Goal: Find specific page/section: Find specific page/section

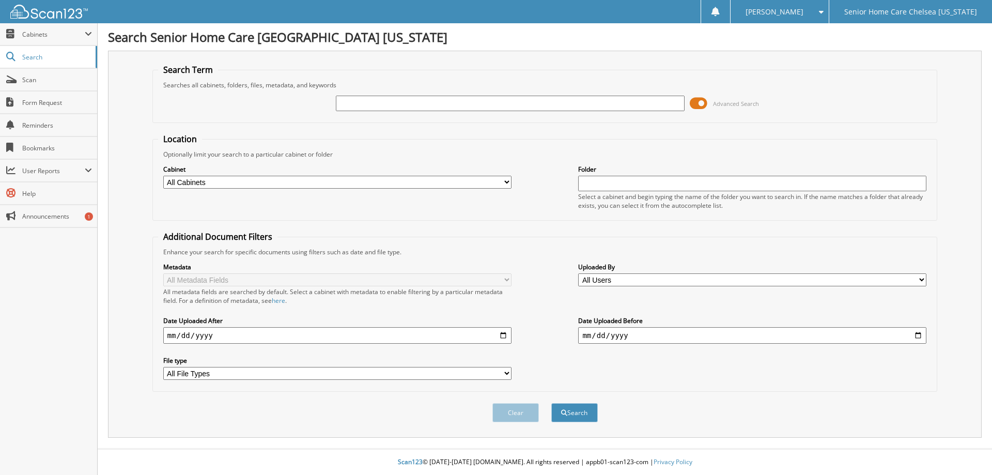
click at [417, 106] on input "text" at bounding box center [510, 104] width 348 height 16
type input "nohelis"
click at [564, 414] on span "submit" at bounding box center [564, 413] width 6 height 6
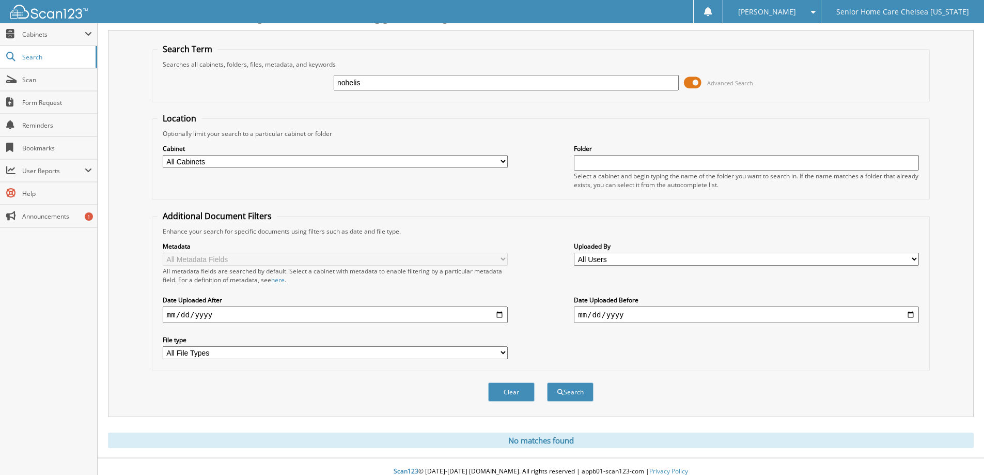
scroll to position [30, 0]
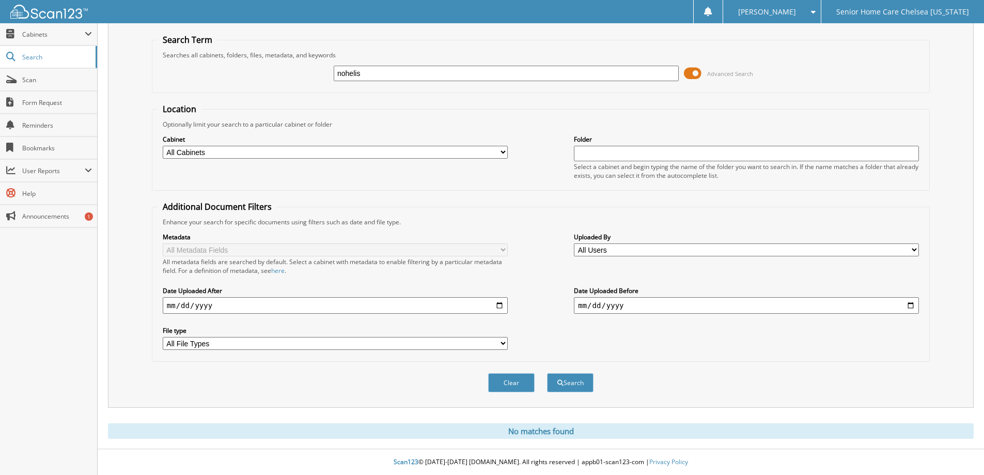
click at [455, 73] on input "nohelis" at bounding box center [506, 74] width 345 height 16
type input "noheliz"
click at [571, 384] on button "Search" at bounding box center [570, 382] width 47 height 19
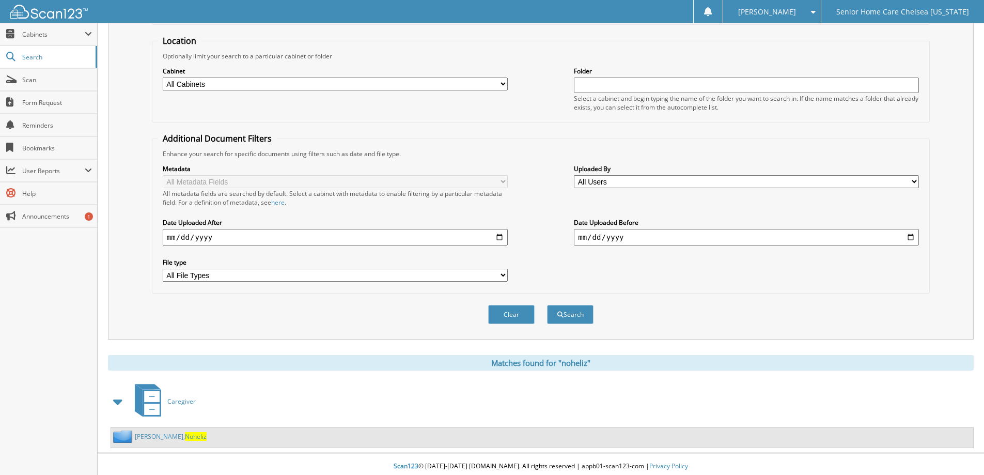
scroll to position [103, 0]
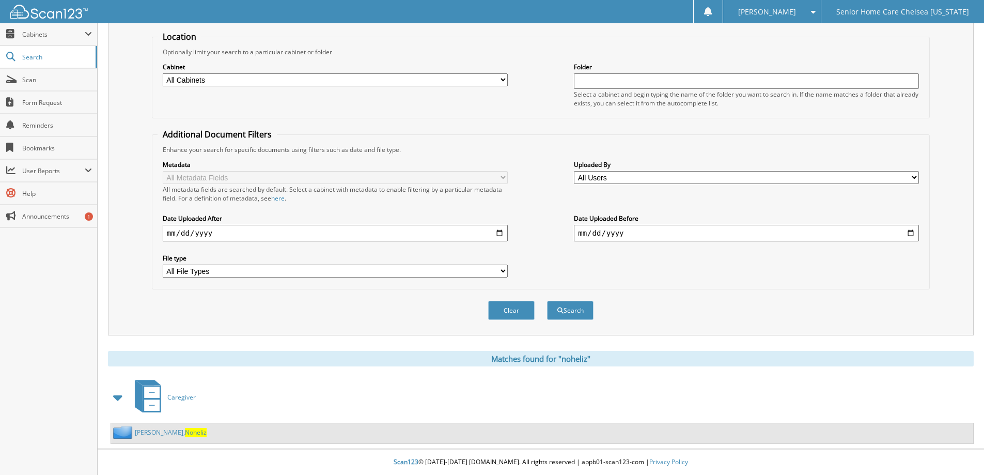
click at [148, 432] on link "[PERSON_NAME], Noheliz" at bounding box center [171, 432] width 72 height 9
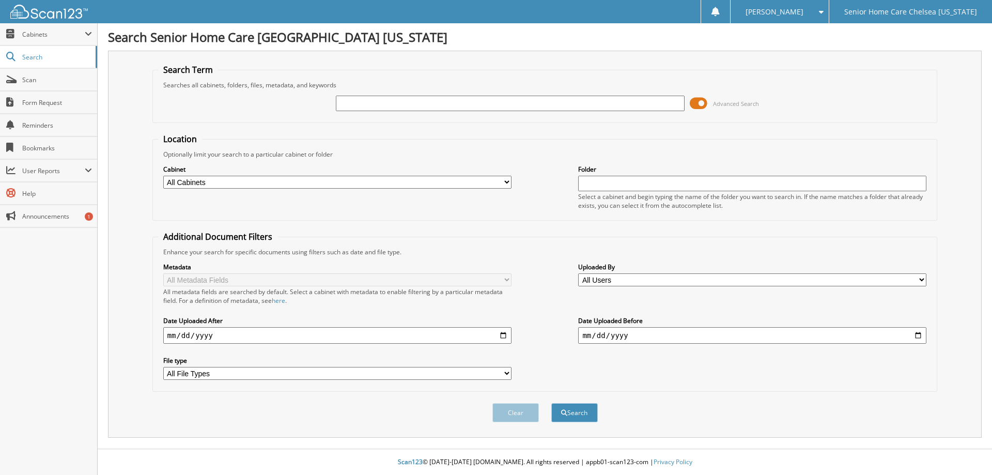
drag, startPoint x: 383, startPoint y: 105, endPoint x: 377, endPoint y: 105, distance: 6.2
click at [379, 105] on input "text" at bounding box center [510, 104] width 348 height 16
type input "miranda"
click at [551, 403] on button "Search" at bounding box center [574, 412] width 47 height 19
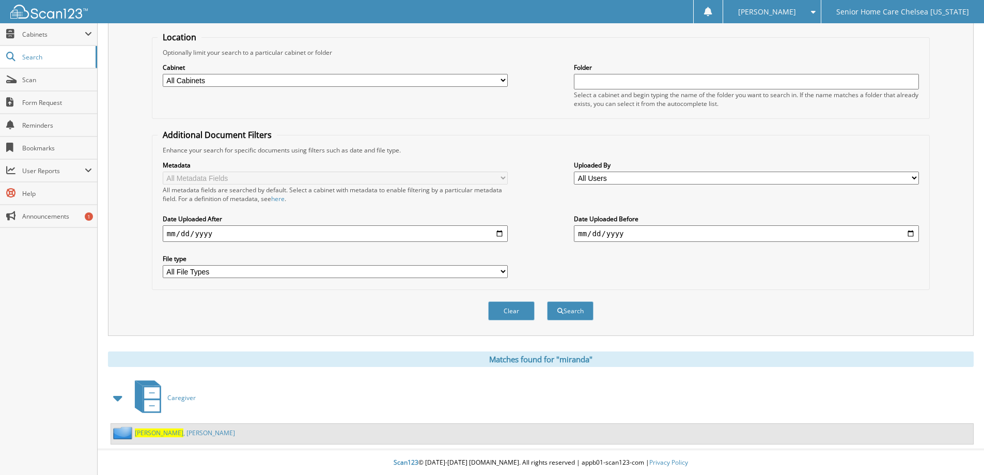
scroll to position [103, 0]
click at [143, 433] on span "Miranda" at bounding box center [159, 432] width 49 height 9
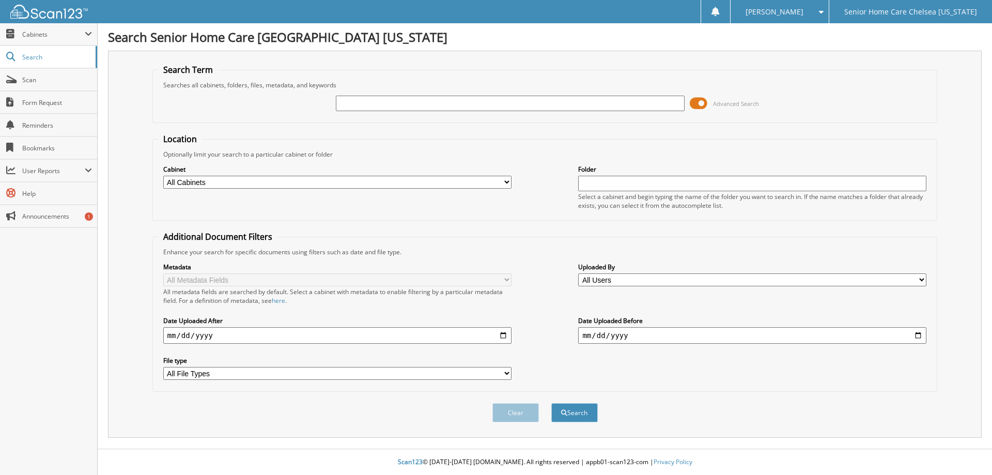
click at [353, 106] on input "text" at bounding box center [510, 104] width 348 height 16
type input "noheliz"
click at [576, 412] on button "Search" at bounding box center [574, 412] width 47 height 19
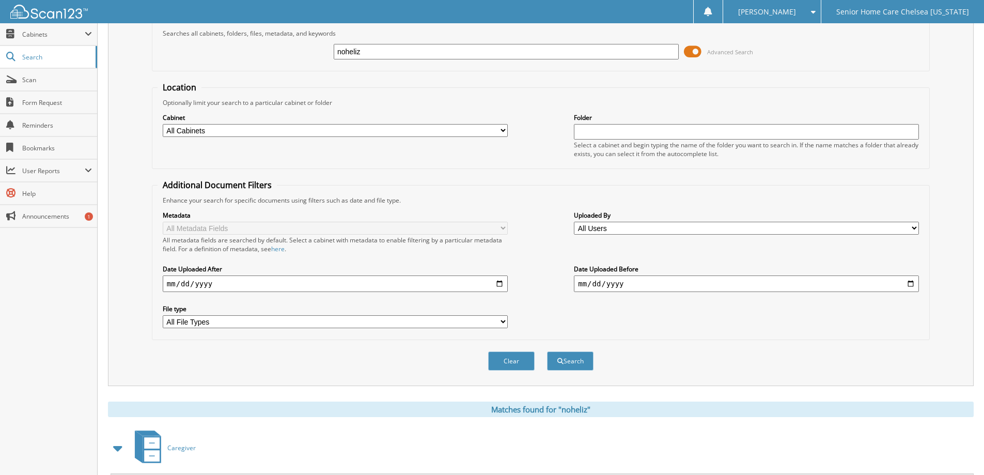
scroll to position [103, 0]
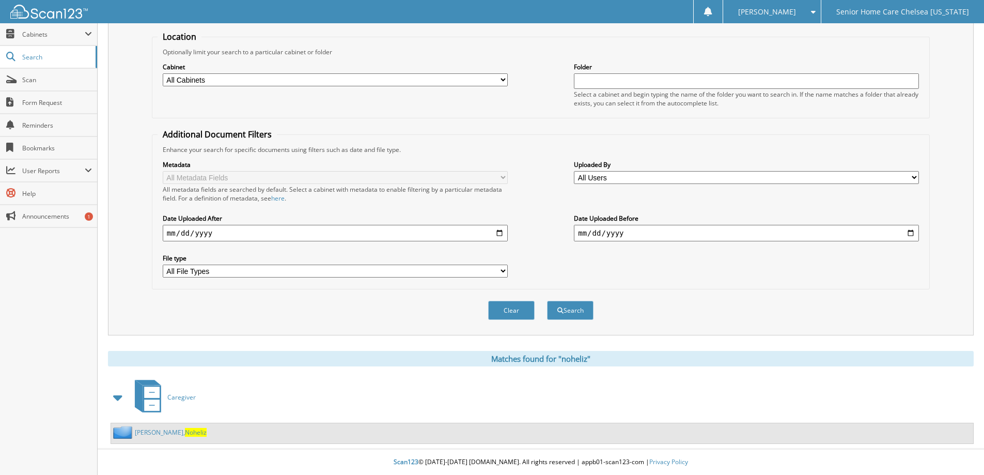
click at [154, 431] on link "Marinez, Noheliz" at bounding box center [171, 432] width 72 height 9
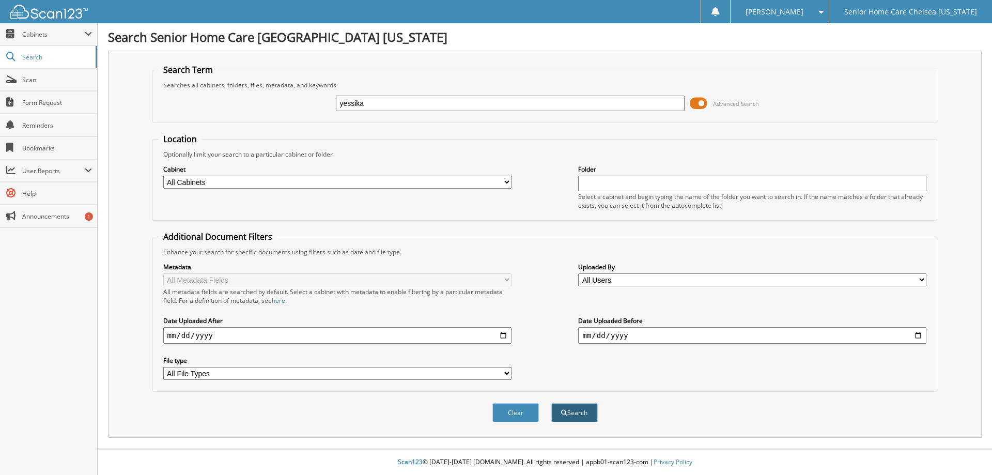
type input "yessika"
click at [578, 410] on button "Search" at bounding box center [574, 412] width 47 height 19
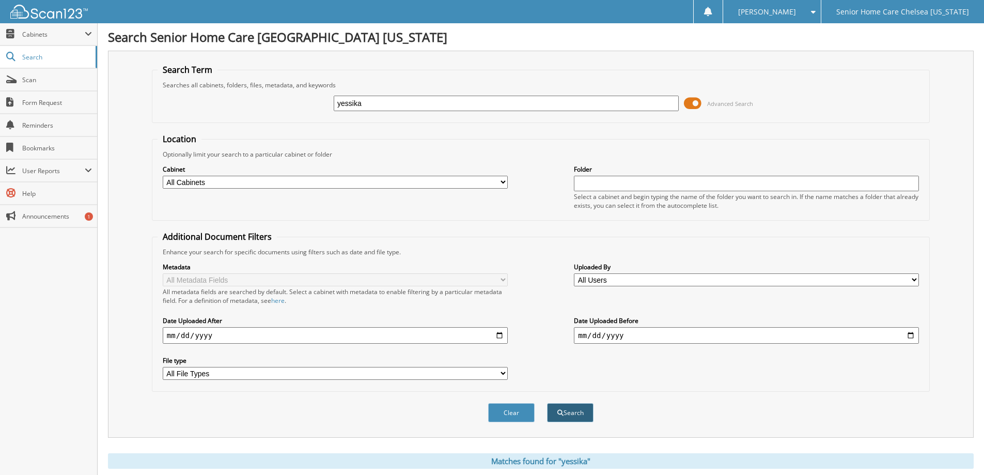
click at [565, 414] on button "Search" at bounding box center [570, 412] width 47 height 19
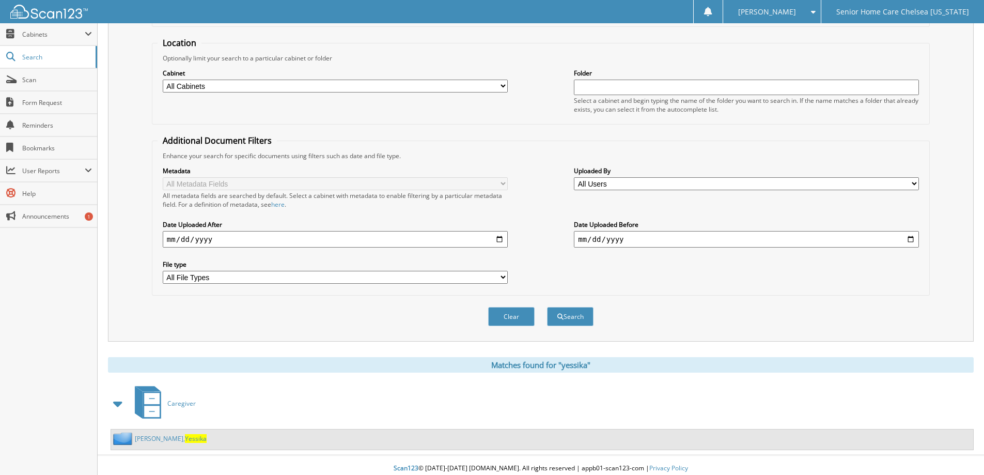
scroll to position [103, 0]
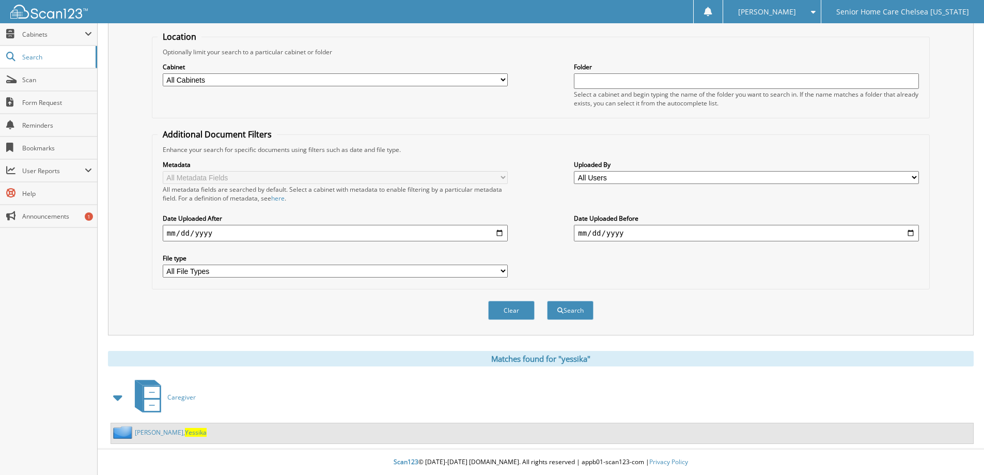
click at [172, 436] on link "Perez Amparo, Yessika" at bounding box center [171, 432] width 72 height 9
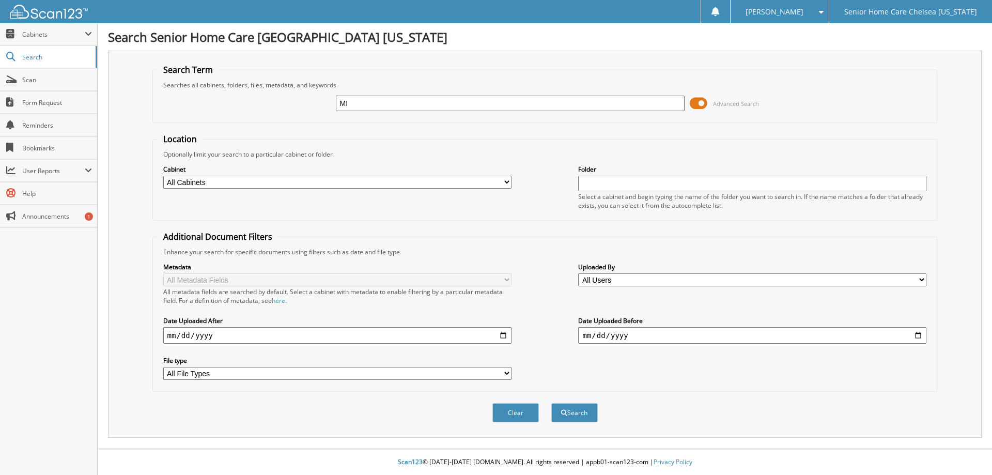
type input "M"
type input "mranda"
click at [551, 403] on button "Search" at bounding box center [574, 412] width 47 height 19
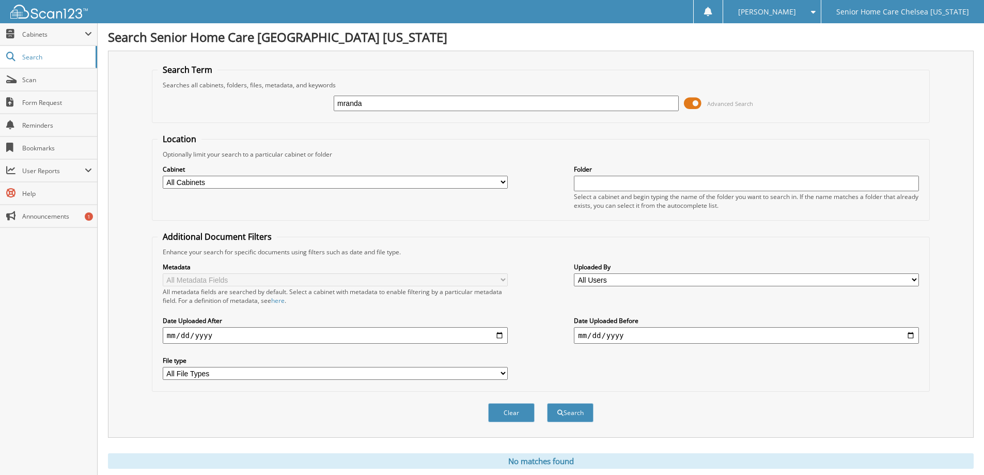
click at [342, 100] on input "mranda" at bounding box center [506, 104] width 345 height 16
click at [402, 119] on fieldset "Search Term Searches all cabinets, folders, files, metadata, and keywords miran…" at bounding box center [541, 93] width 778 height 59
click at [386, 104] on input "[PERSON_NAME]" at bounding box center [506, 104] width 345 height 16
type input "m"
type input "[PERSON_NAME]"
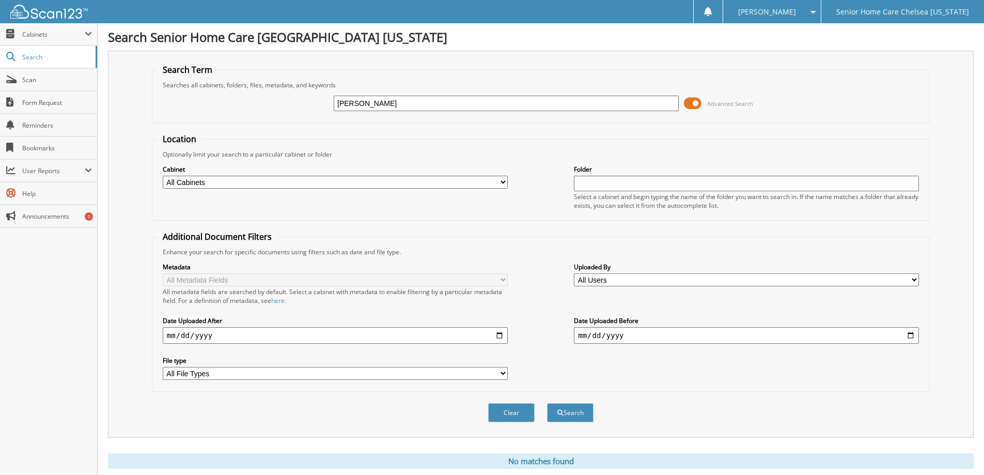
click at [547, 403] on button "Search" at bounding box center [570, 412] width 47 height 19
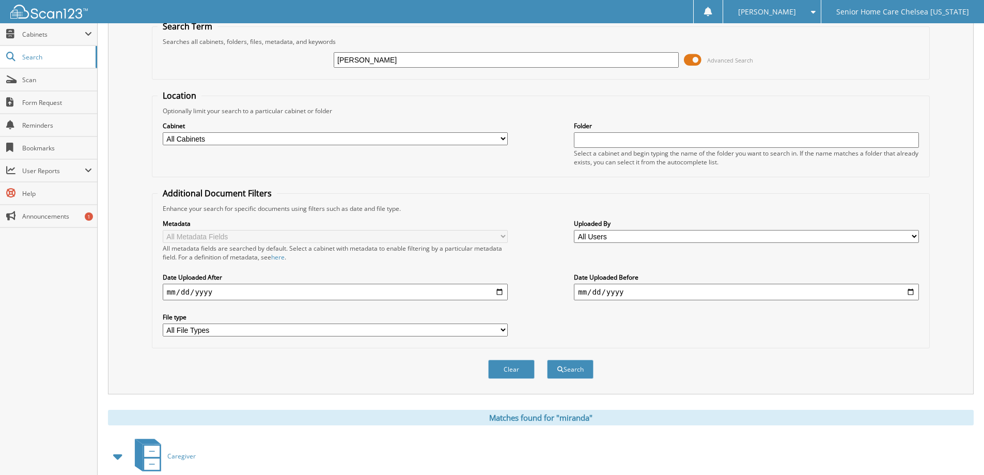
scroll to position [103, 0]
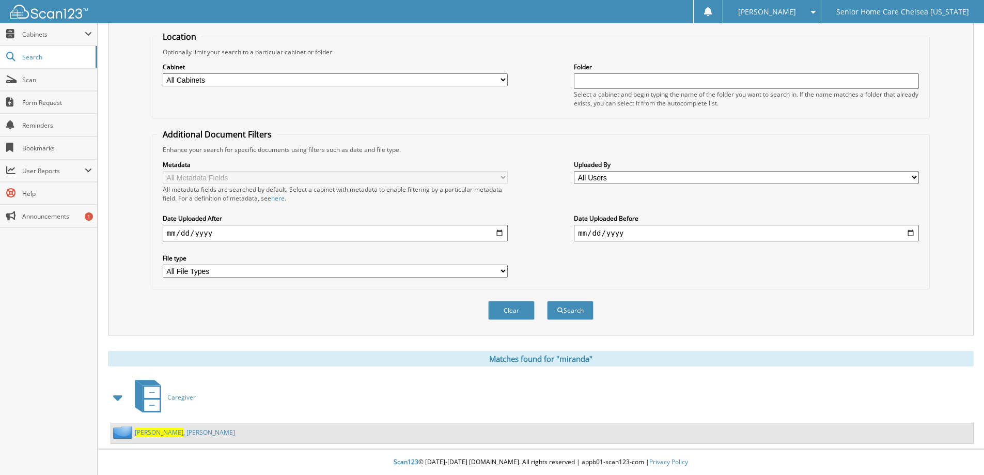
click at [176, 431] on link "Miranda , Daniela" at bounding box center [185, 432] width 100 height 9
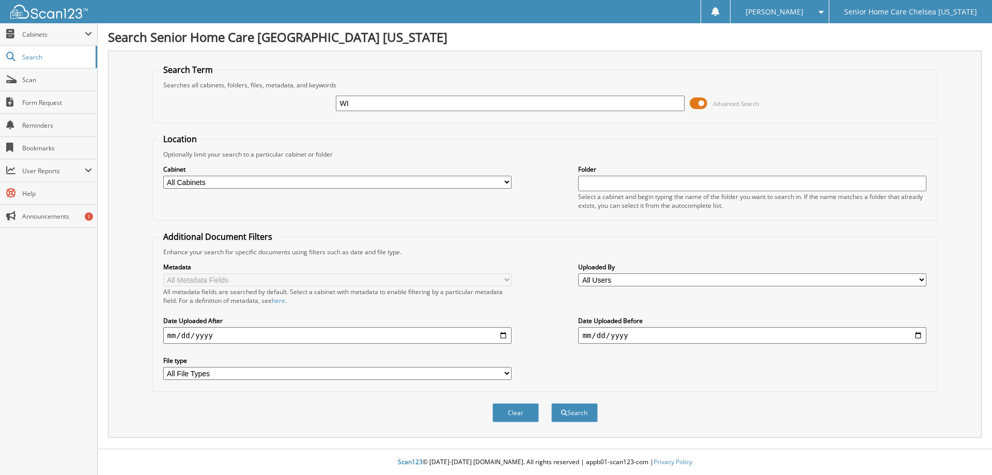
type input "W"
type input "wislane"
click at [551, 403] on button "Search" at bounding box center [574, 412] width 47 height 19
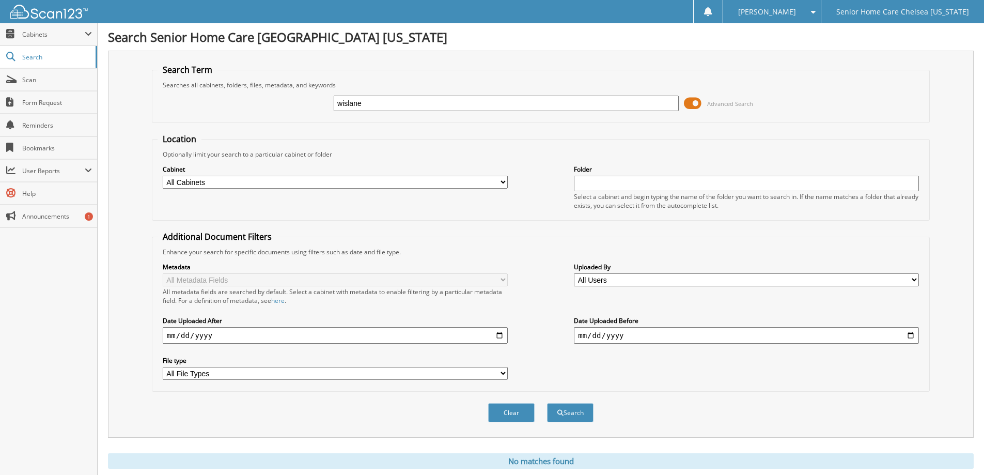
scroll to position [30, 0]
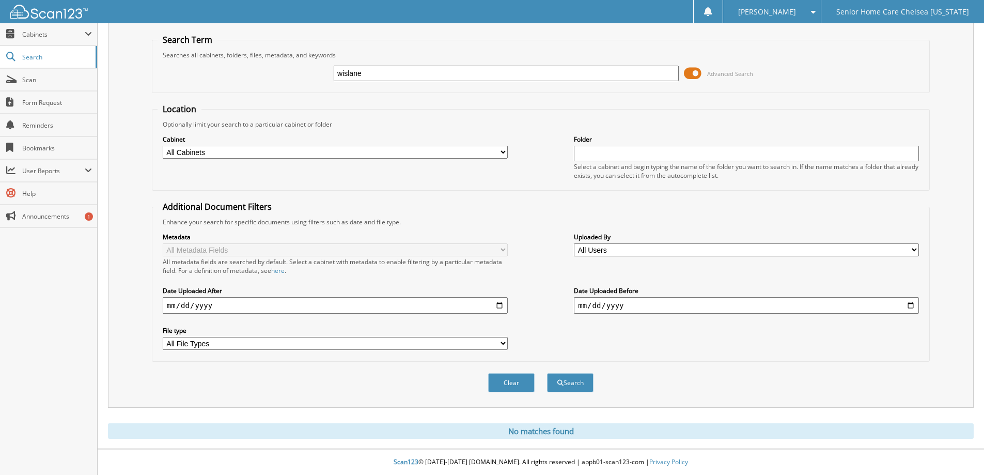
click at [408, 75] on input "wislane" at bounding box center [506, 74] width 345 height 16
type input "w"
type input "wislaine"
click at [572, 378] on button "Search" at bounding box center [570, 382] width 47 height 19
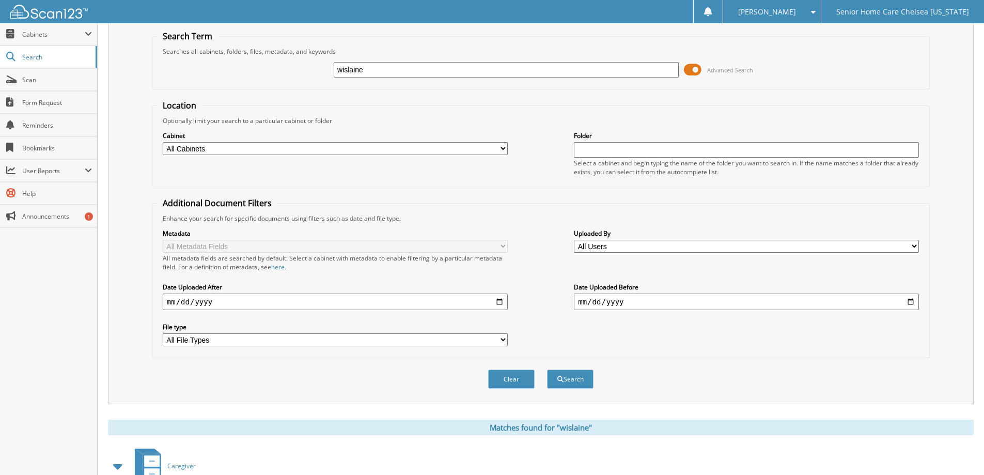
scroll to position [103, 0]
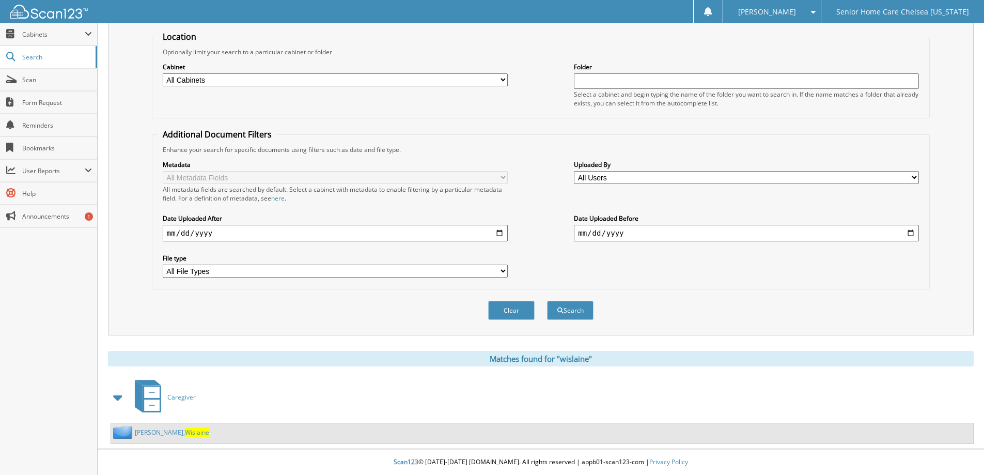
click at [149, 431] on link "[PERSON_NAME]" at bounding box center [172, 432] width 74 height 9
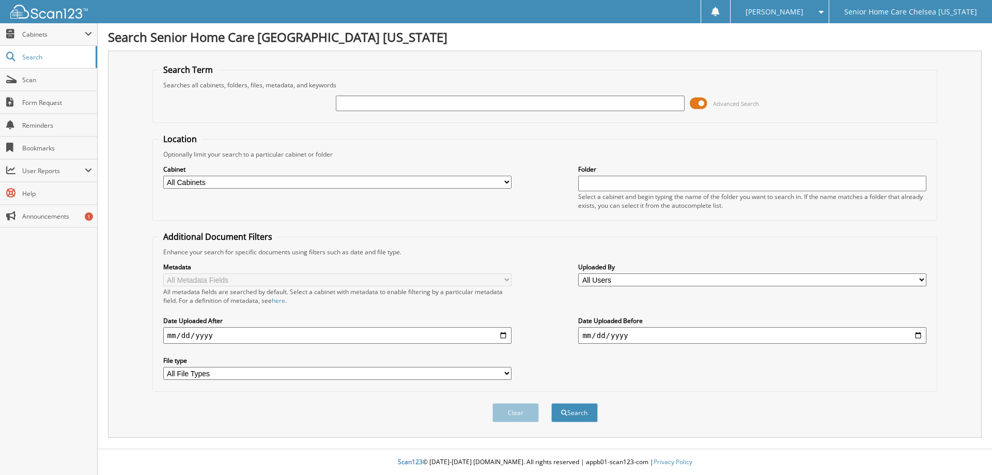
click at [392, 102] on input "text" at bounding box center [510, 104] width 348 height 16
type input "d"
type input "D"
type input "[PERSON_NAME]"
click at [566, 410] on span "submit" at bounding box center [564, 413] width 6 height 6
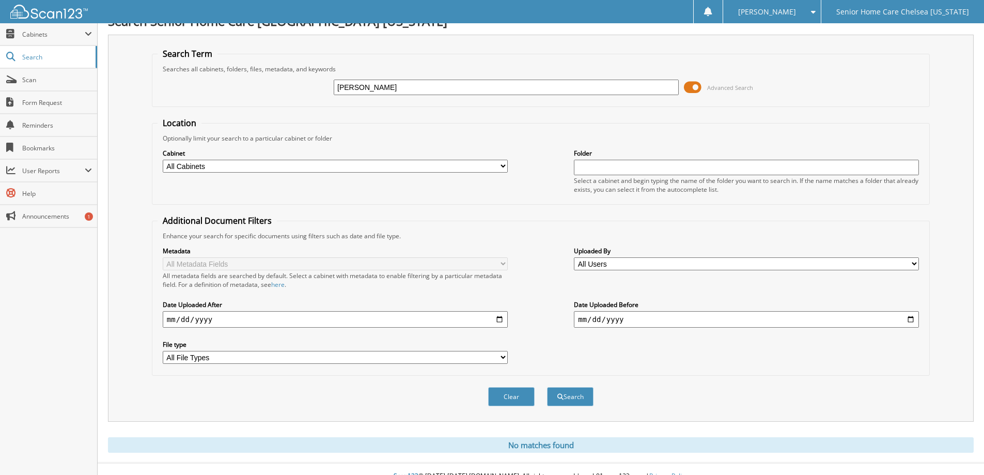
scroll to position [30, 0]
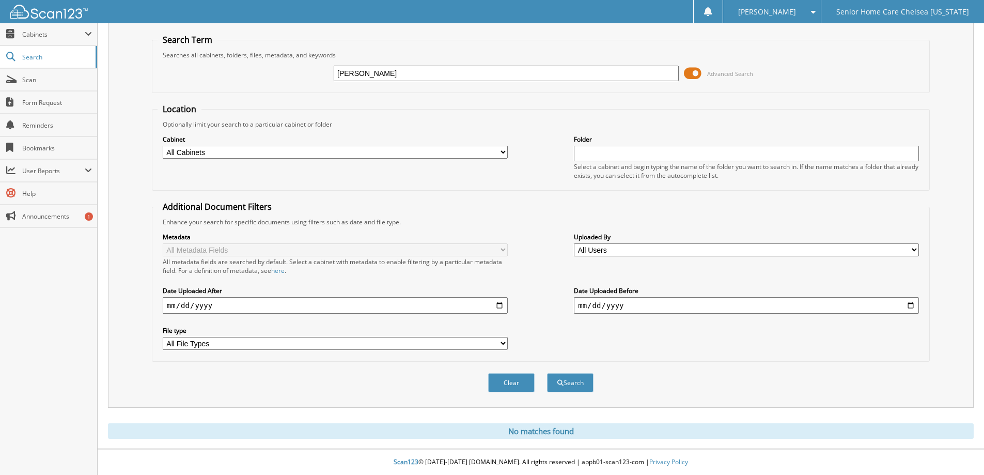
click at [400, 78] on input "[PERSON_NAME]" at bounding box center [506, 74] width 345 height 16
type input "d"
type input "[PERSON_NAME]"
click at [547, 373] on button "Search" at bounding box center [570, 382] width 47 height 19
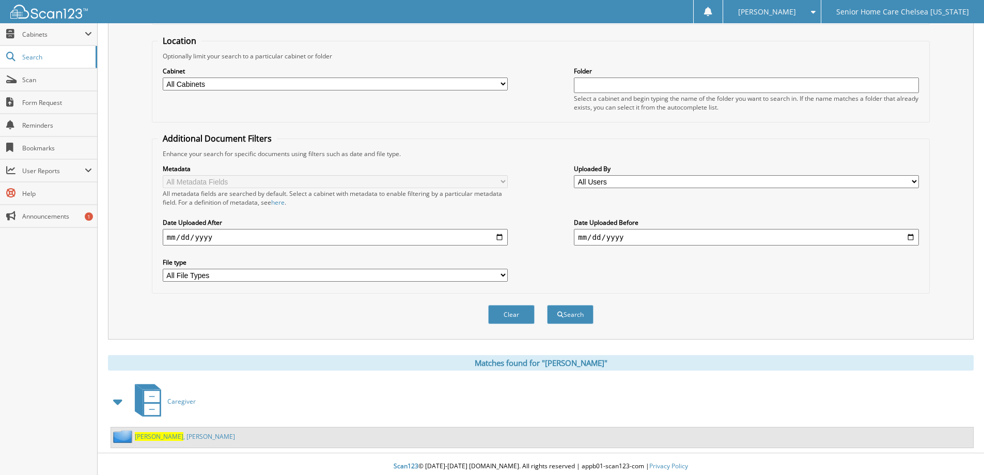
scroll to position [103, 0]
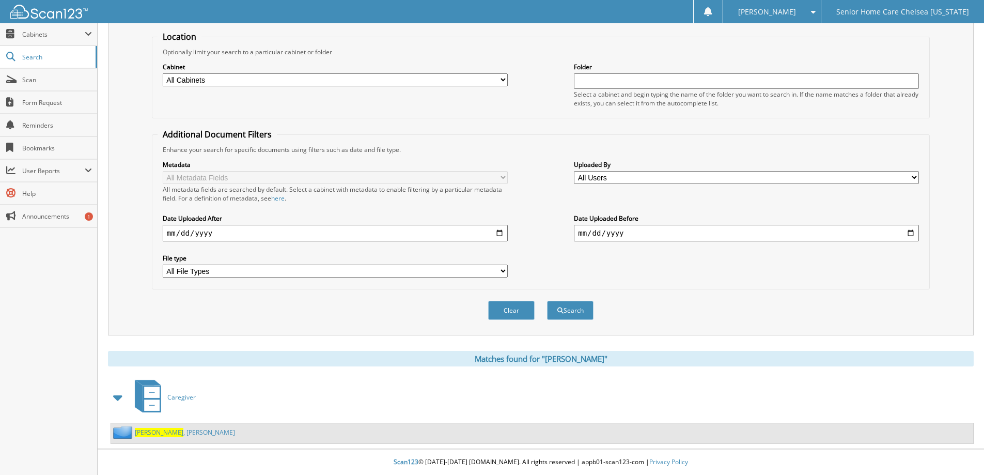
click at [165, 436] on link "ordonez , Doris" at bounding box center [185, 432] width 100 height 9
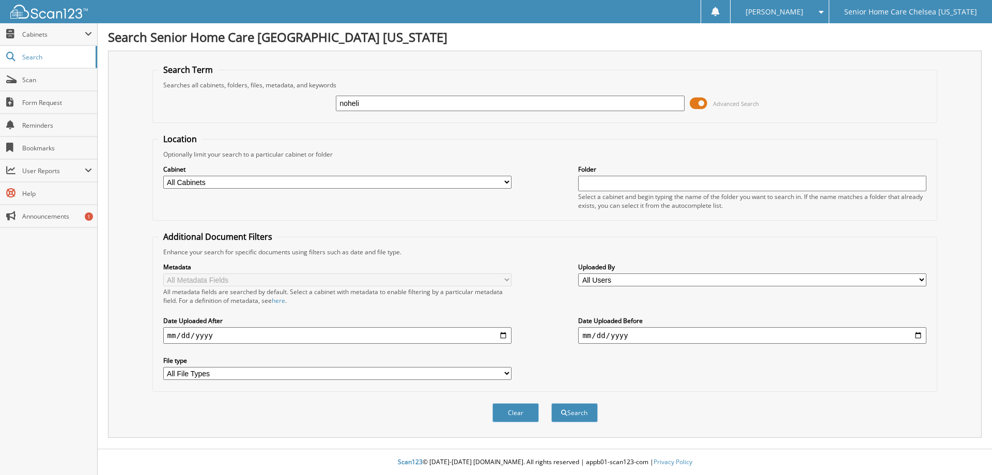
type input "noheliz"
click at [592, 413] on button "Search" at bounding box center [574, 412] width 47 height 19
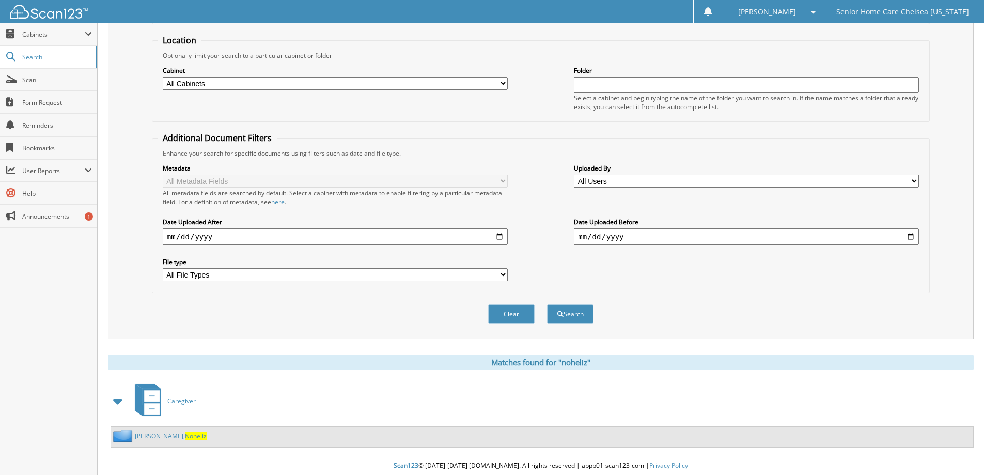
scroll to position [103, 0]
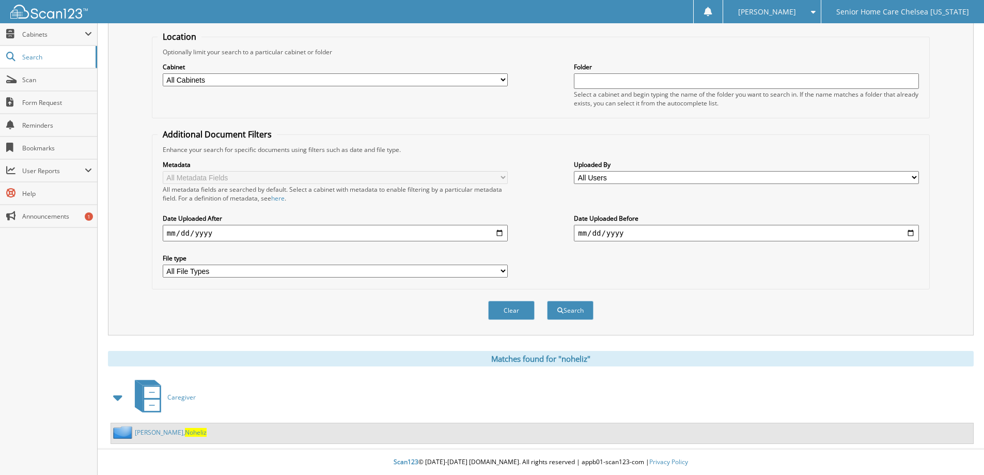
click at [150, 430] on link "[PERSON_NAME], Noheliz" at bounding box center [171, 432] width 72 height 9
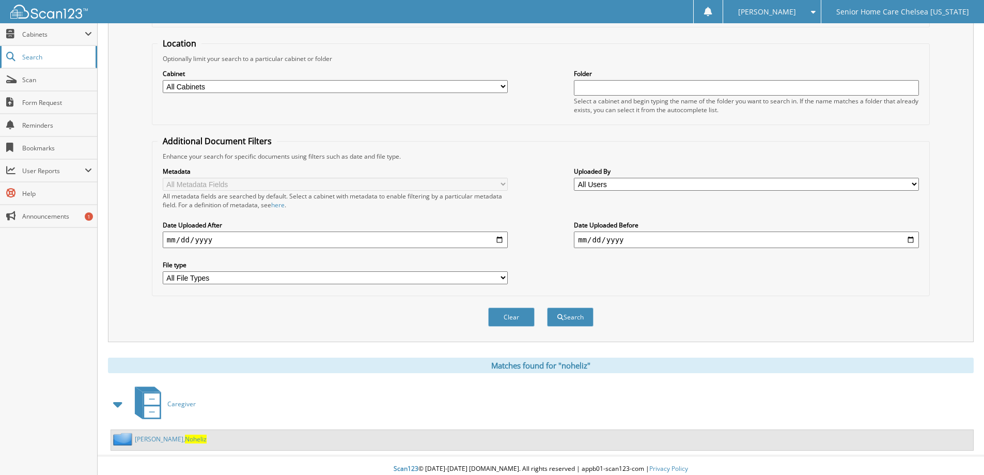
click at [29, 59] on span "Search" at bounding box center [56, 57] width 68 height 9
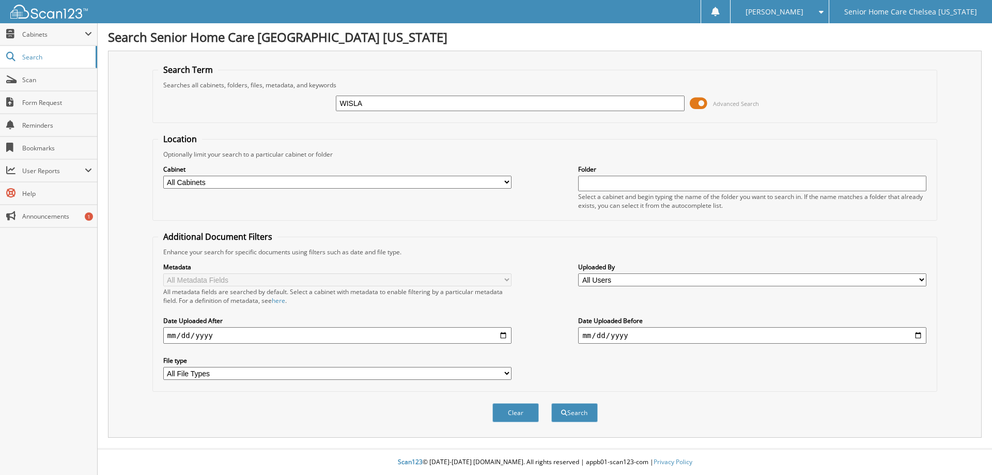
type input "wislaine"
click at [583, 416] on button "Search" at bounding box center [574, 412] width 47 height 19
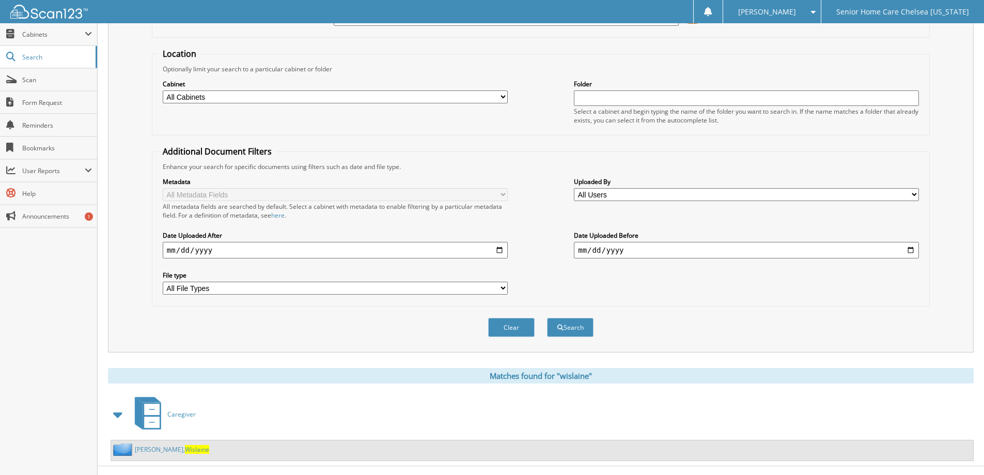
scroll to position [103, 0]
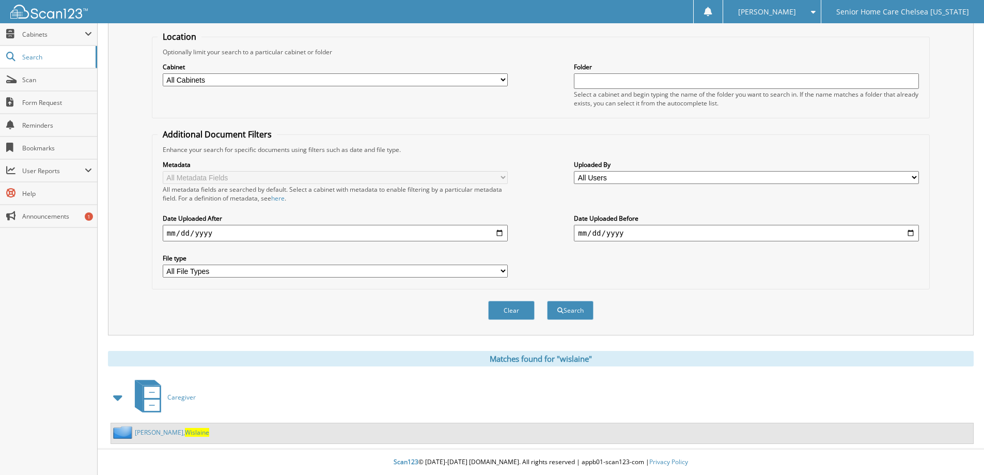
drag, startPoint x: 170, startPoint y: 431, endPoint x: 172, endPoint y: 425, distance: 6.4
click at [185, 431] on span "Wislaine" at bounding box center [197, 432] width 24 height 9
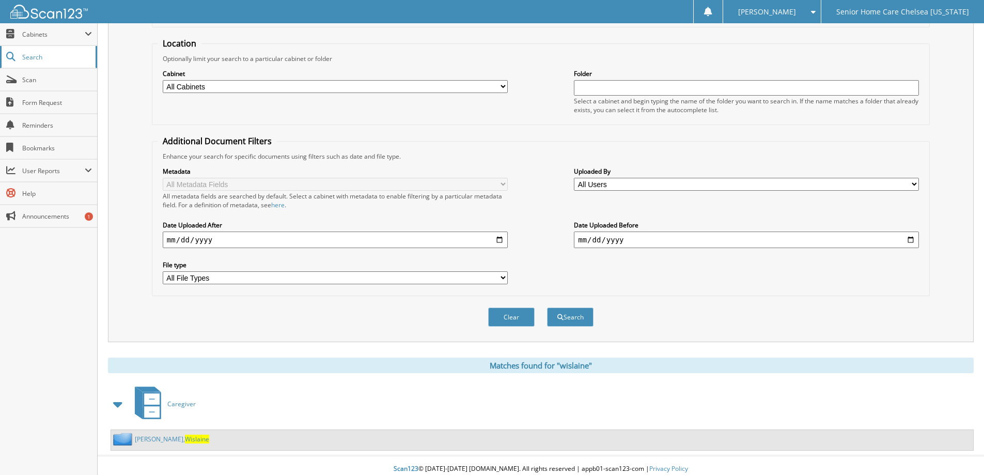
click at [49, 54] on span "Search" at bounding box center [56, 57] width 68 height 9
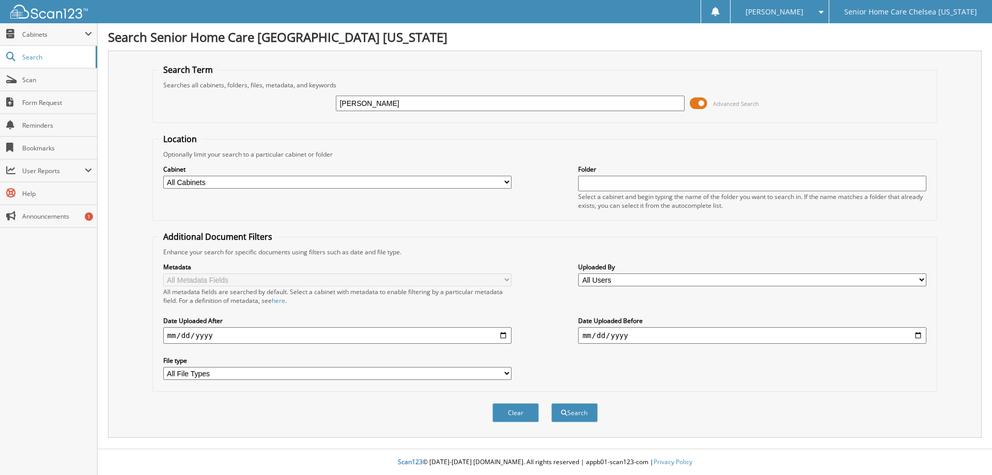
type input "[PERSON_NAME]"
click at [551, 403] on button "Search" at bounding box center [574, 412] width 47 height 19
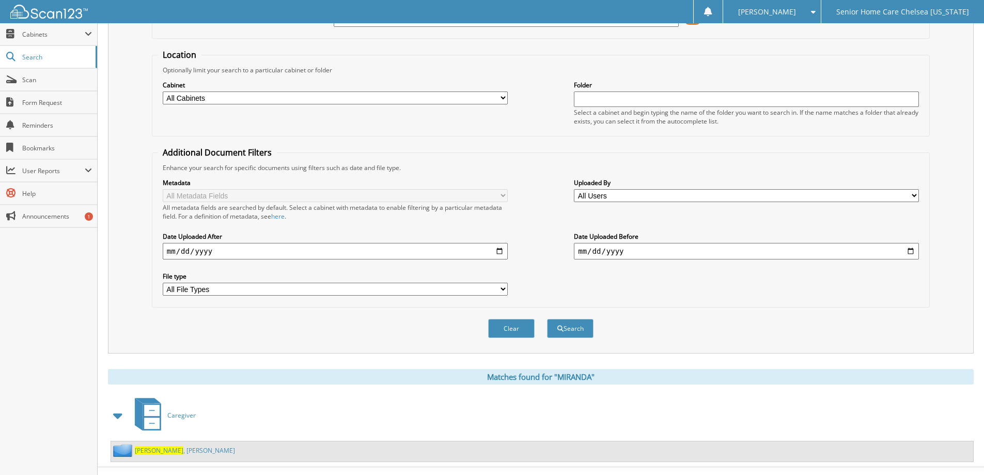
scroll to position [103, 0]
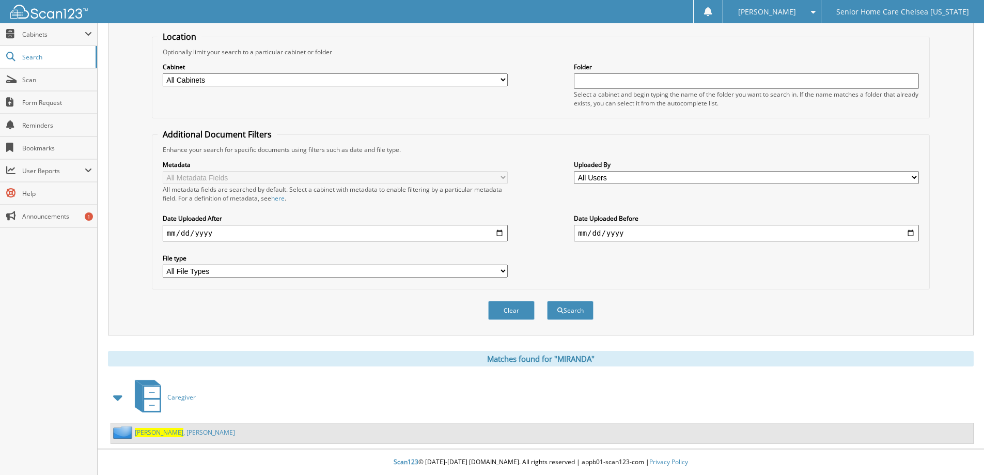
click at [168, 431] on link "Miranda , Daniela" at bounding box center [185, 432] width 100 height 9
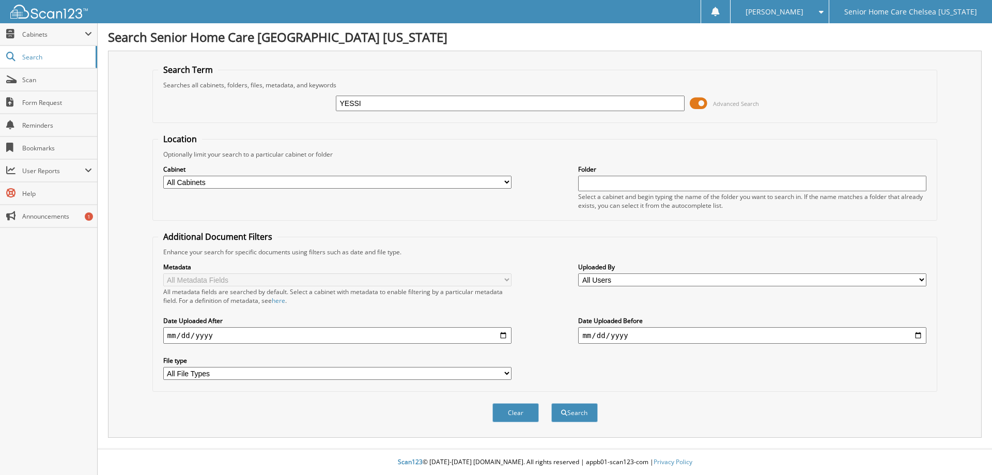
type input "yessika"
click at [584, 409] on button "Search" at bounding box center [574, 412] width 47 height 19
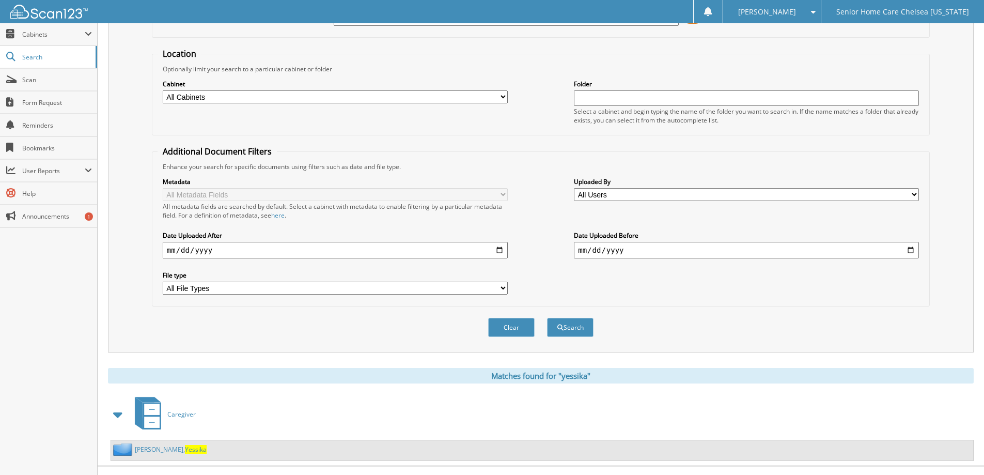
scroll to position [103, 0]
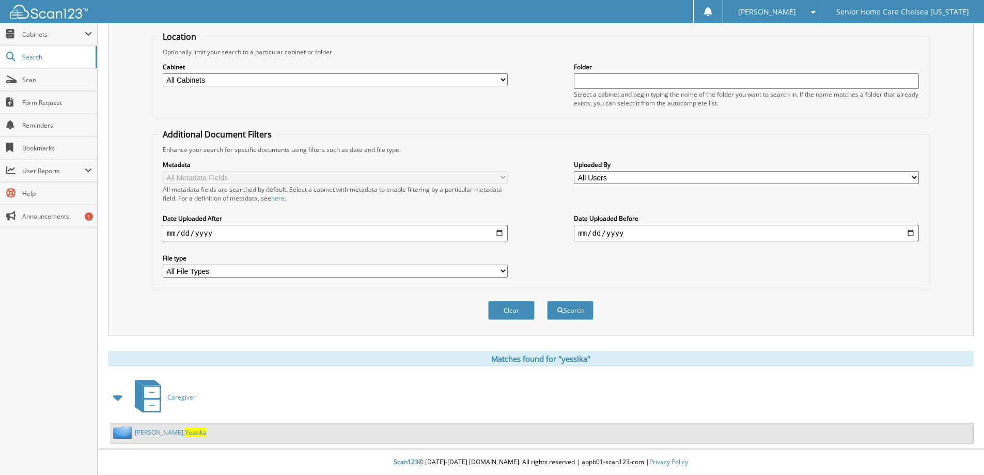
click at [162, 432] on link "[PERSON_NAME], [PERSON_NAME]" at bounding box center [171, 432] width 72 height 9
